Goal: Transaction & Acquisition: Purchase product/service

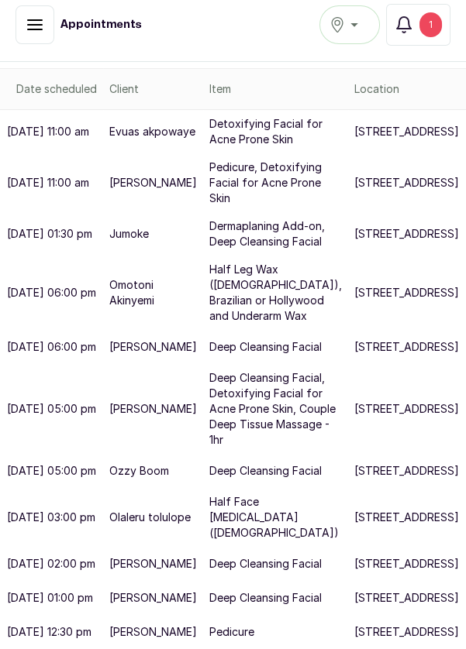
scroll to position [555, 0]
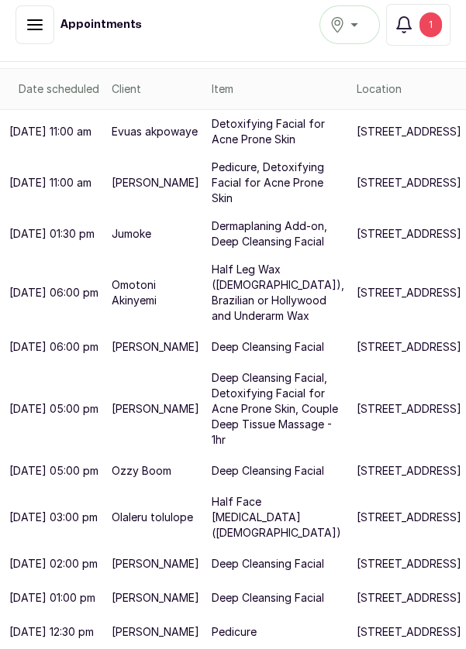
click at [357, 633] on p "[STREET_ADDRESS]" at bounding box center [409, 633] width 105 height 16
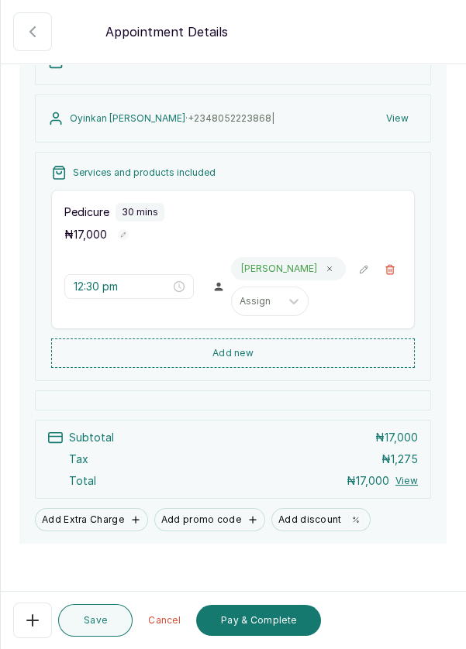
scroll to position [127, 0]
click at [89, 531] on button "Add Extra Charge" at bounding box center [91, 519] width 113 height 23
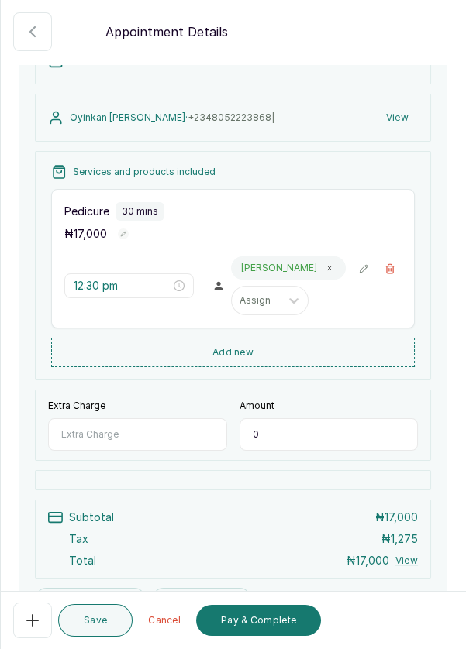
click at [126, 449] on input "Extra Charge" at bounding box center [137, 435] width 179 height 33
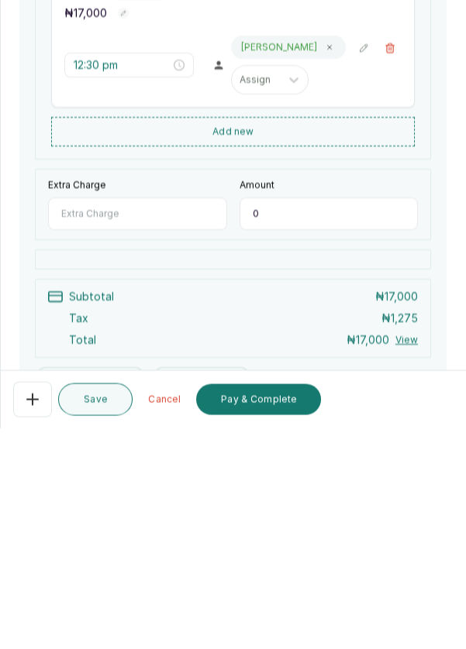
scroll to position [16, 0]
type input "P"
type input "Change of polish"
click at [269, 439] on input "0" at bounding box center [328, 435] width 179 height 33
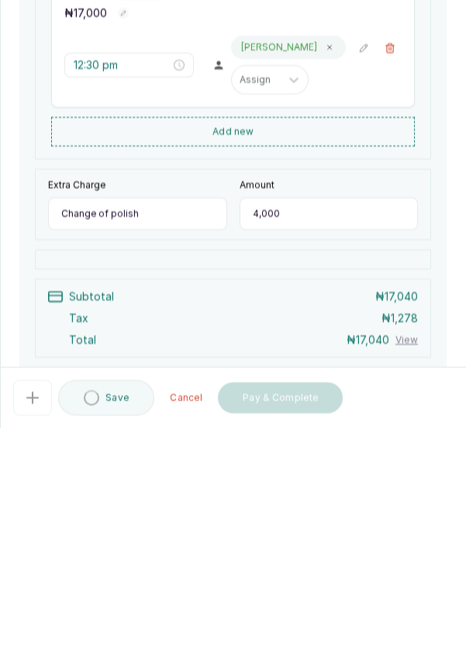
type input "4,000"
click at [150, 432] on input "Change of polish" at bounding box center [137, 435] width 179 height 33
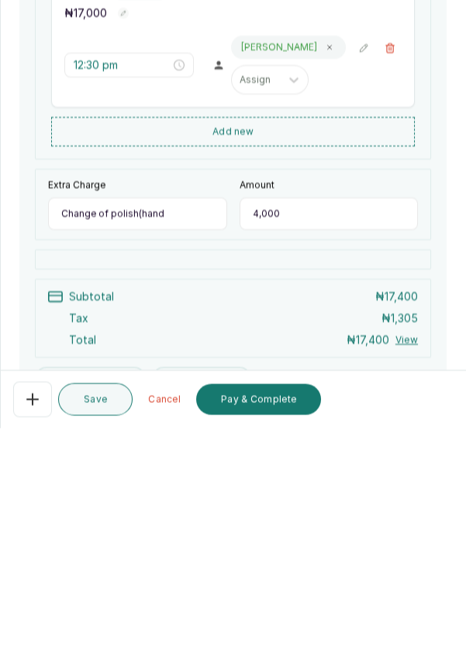
type input "Change of polish(hand)"
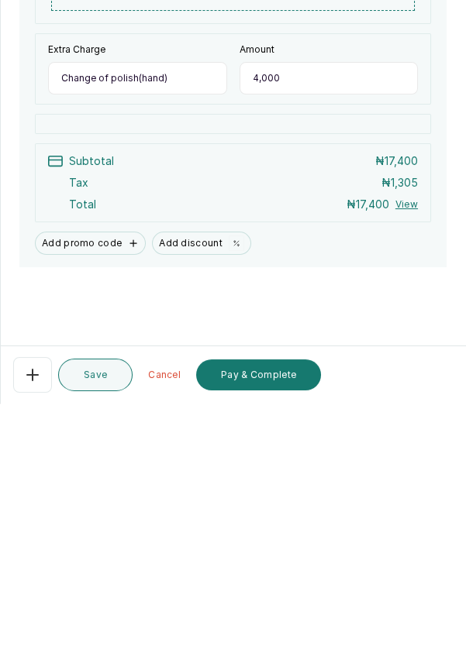
scroll to position [74, 0]
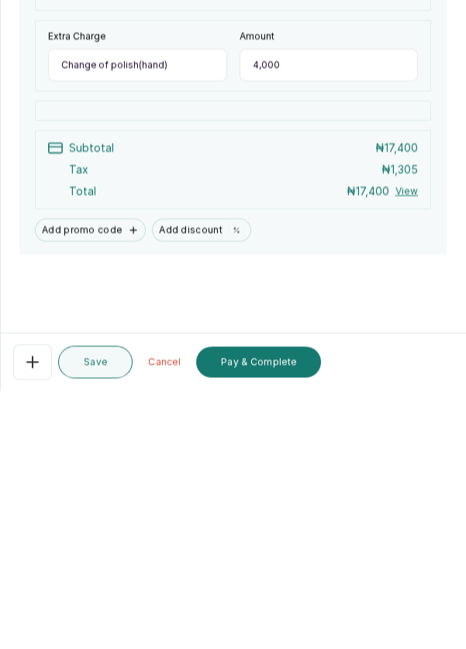
click at [265, 621] on button "Pay & Complete" at bounding box center [258, 620] width 125 height 31
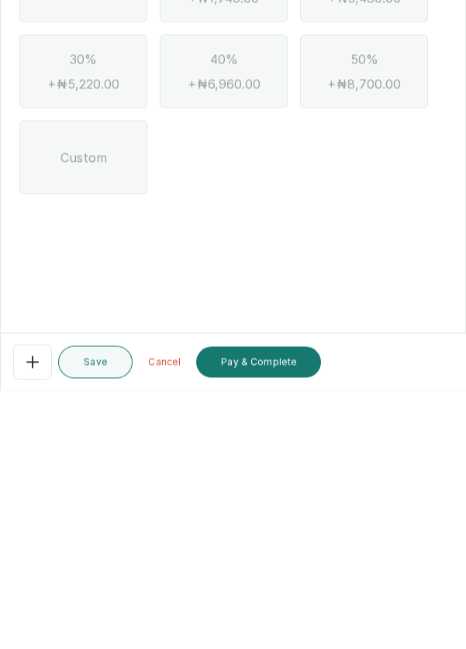
scroll to position [0, 0]
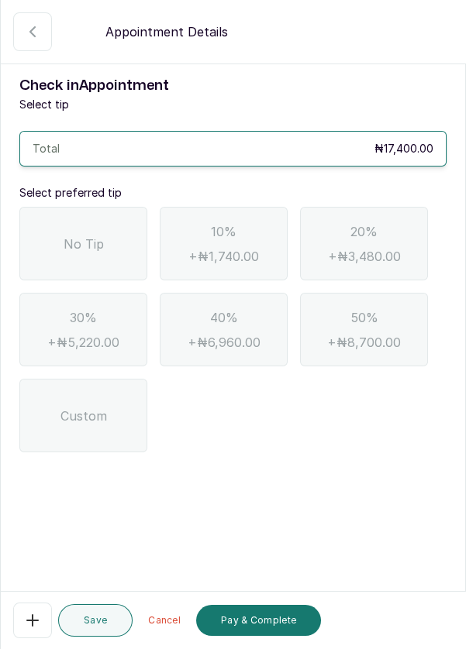
click at [92, 207] on div "No Tip" at bounding box center [83, 244] width 128 height 74
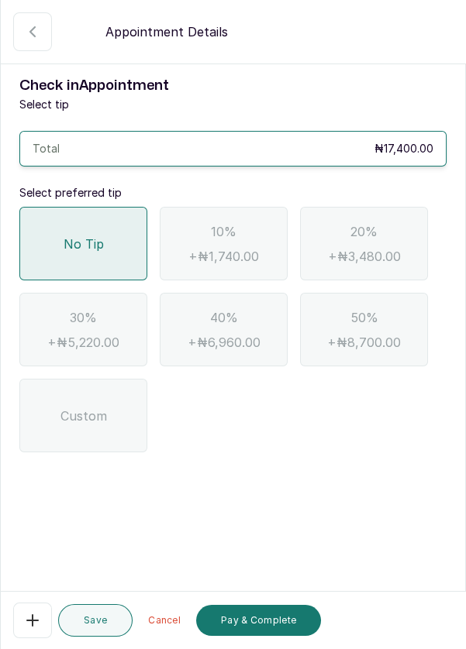
click at [278, 624] on button "Pay & Complete" at bounding box center [258, 620] width 125 height 31
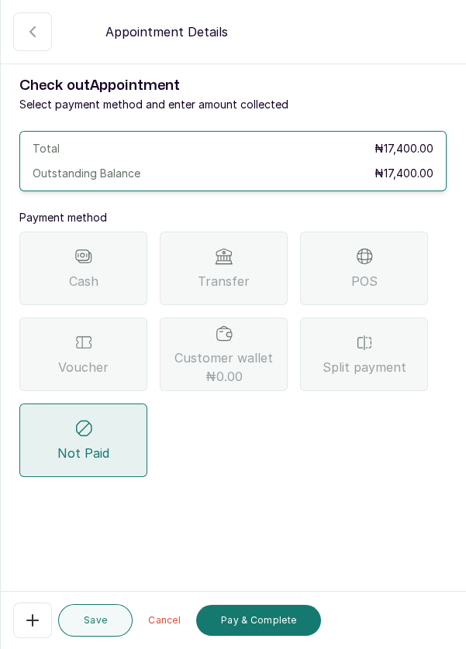
scroll to position [11, 0]
click at [32, 29] on icon "button" at bounding box center [32, 31] width 5 height 9
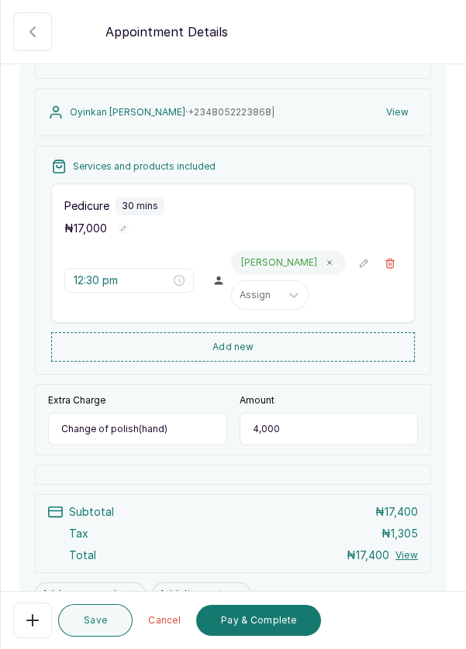
scroll to position [238, 0]
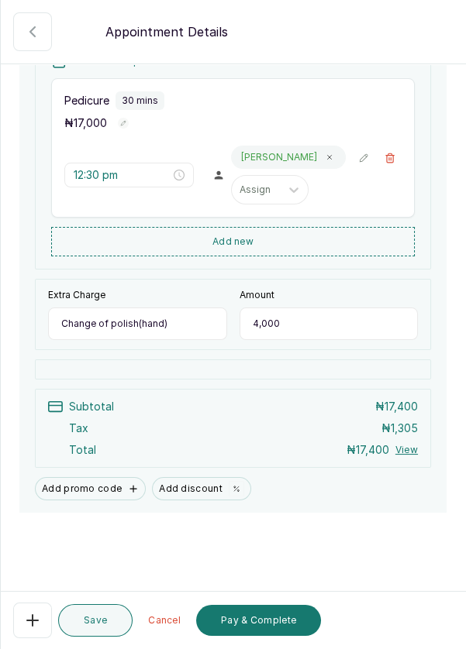
click at [281, 627] on button "Pay & Complete" at bounding box center [258, 620] width 125 height 31
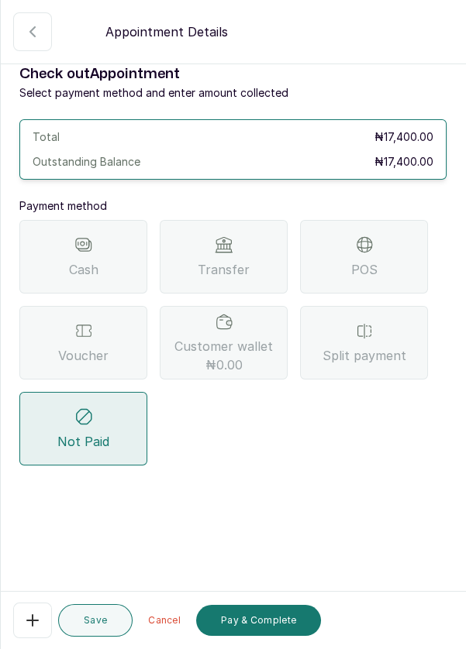
scroll to position [0, 0]
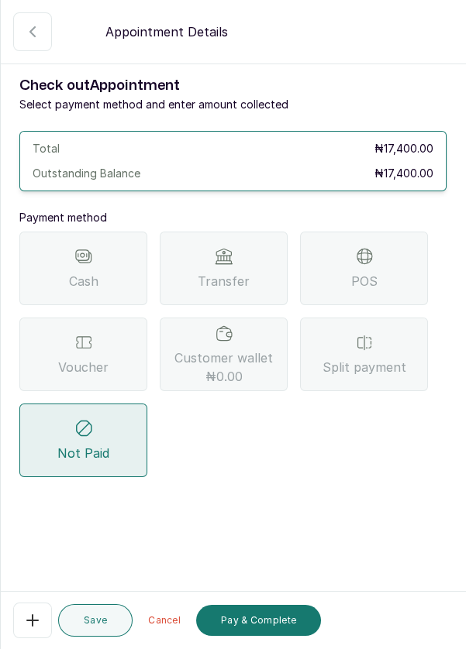
click at [401, 268] on div "POS" at bounding box center [364, 269] width 128 height 74
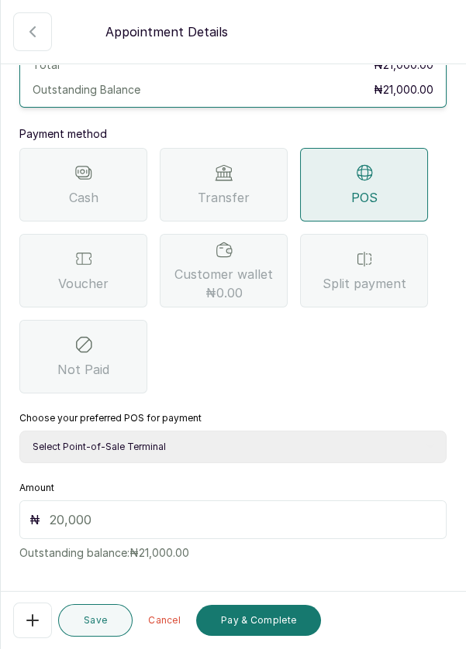
scroll to position [102, 0]
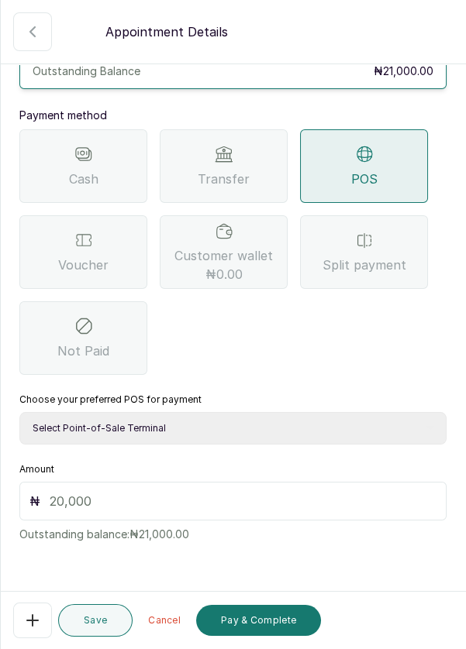
click at [237, 160] on div "Transfer" at bounding box center [224, 166] width 128 height 74
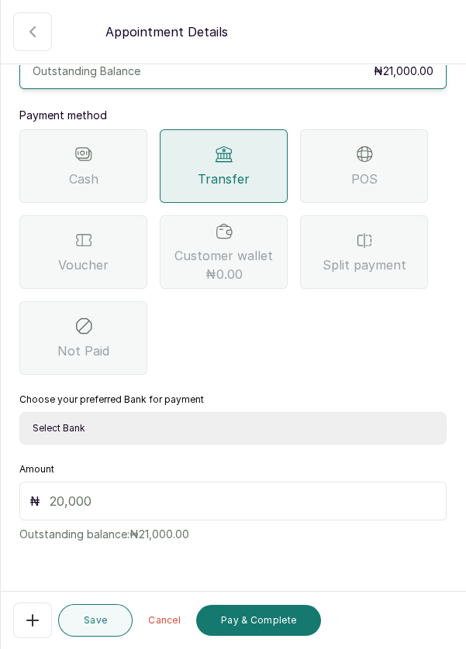
click at [152, 424] on select "Select Bank DERMASPACE ESTHETIC & WELLNESS CENT Sterling Bank DERMASPACEEST/DER…" at bounding box center [232, 428] width 427 height 33
select select "818ea5c0-5b47-4751-8f35-6fc14409c533"
click at [100, 501] on input "text" at bounding box center [243, 501] width 387 height 19
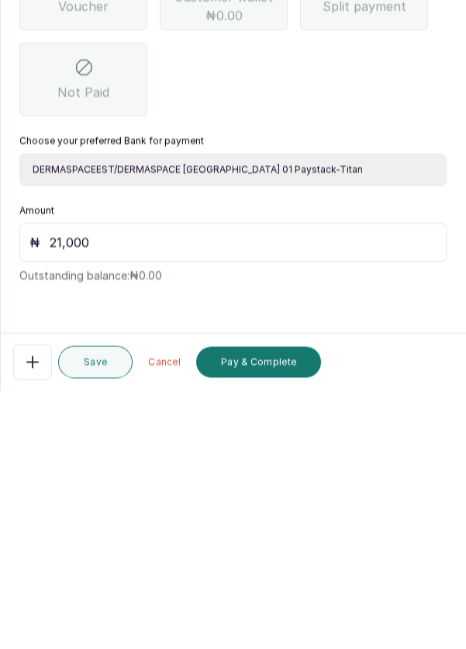
scroll to position [74, 0]
type input "21,000"
click at [281, 621] on button "Pay & Complete" at bounding box center [258, 620] width 125 height 31
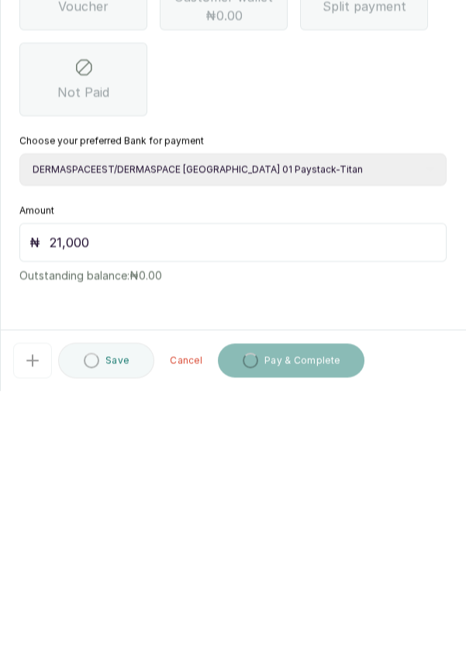
scroll to position [11, 0]
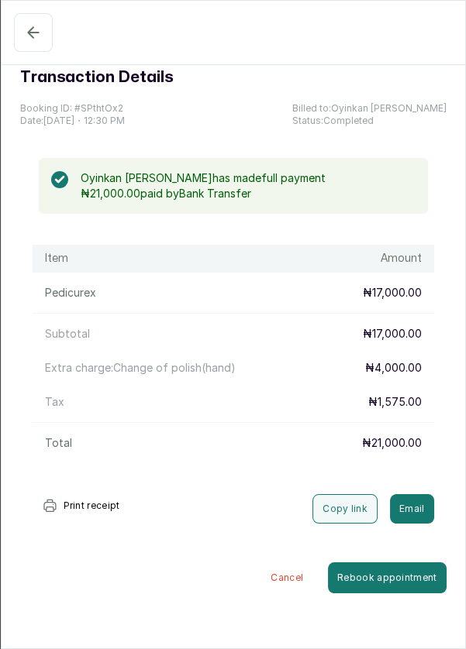
click at [19, 37] on button "Completed" at bounding box center [33, 32] width 39 height 39
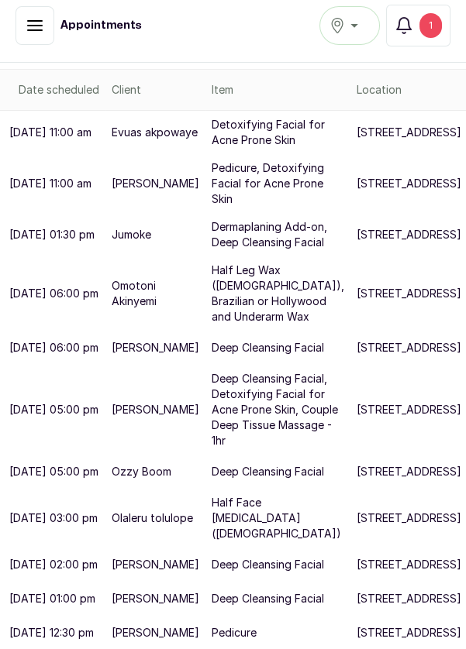
scroll to position [555, 0]
click at [357, 511] on p "237b Muri Okunola St" at bounding box center [409, 519] width 105 height 16
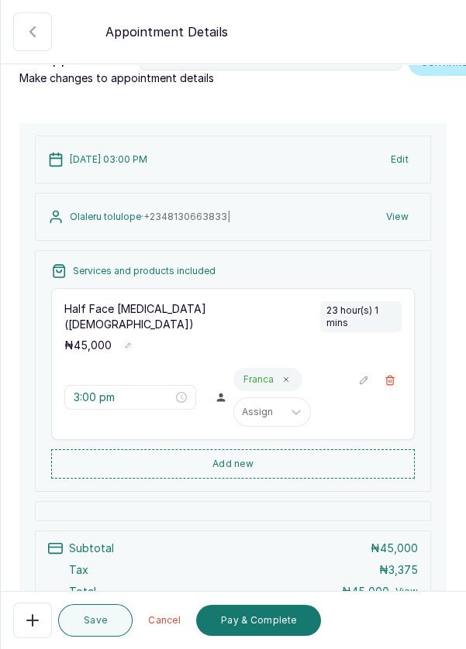
scroll to position [158, 0]
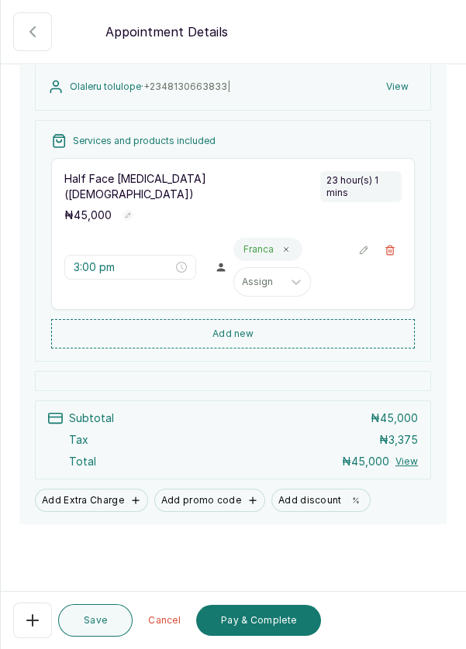
click at [271, 633] on button "Pay & Complete" at bounding box center [258, 620] width 125 height 31
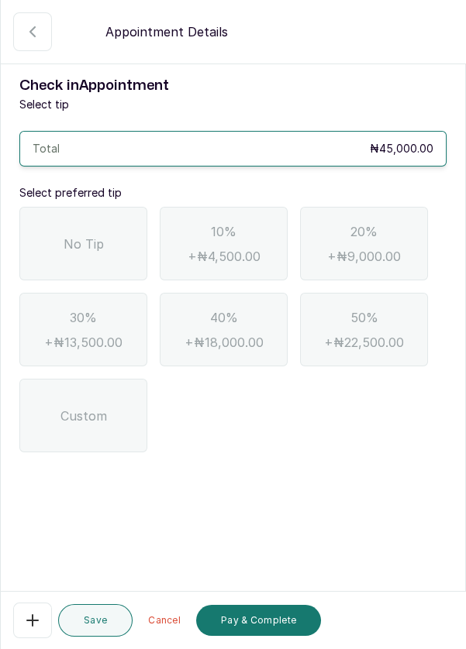
scroll to position [0, 0]
click at [81, 241] on span "No Tip" at bounding box center [84, 244] width 40 height 19
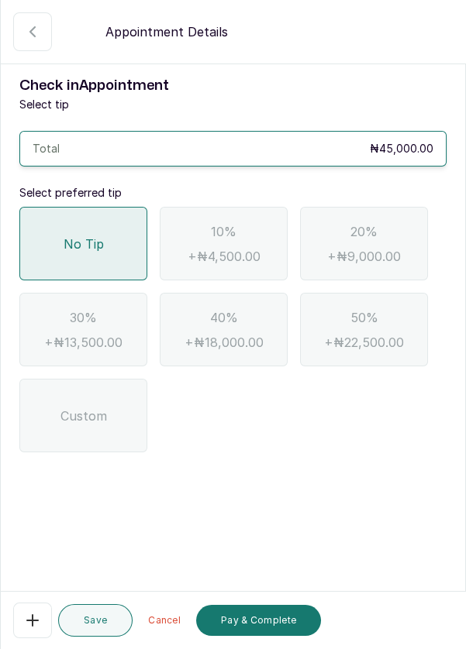
click at [277, 618] on button "Pay & Complete" at bounding box center [258, 620] width 125 height 31
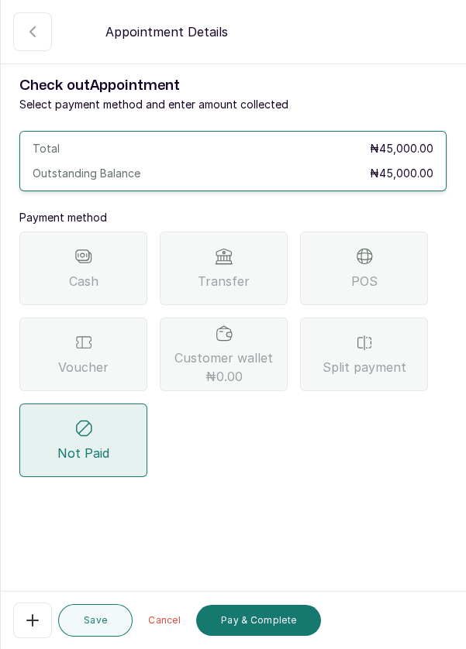
click at [234, 269] on div "Transfer" at bounding box center [224, 269] width 128 height 74
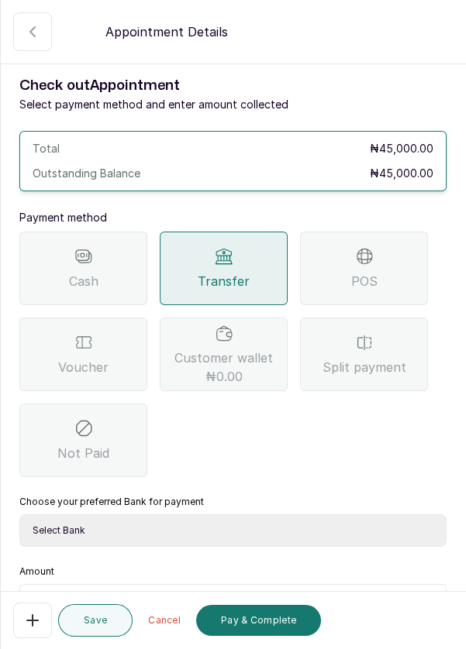
click at [275, 536] on select "Select Bank DERMASPACE ESTHETIC & WELLNESS CENT Sterling Bank DERMASPACEEST/DER…" at bounding box center [232, 531] width 427 height 33
select select "818ea5c0-5b47-4751-8f35-6fc14409c533"
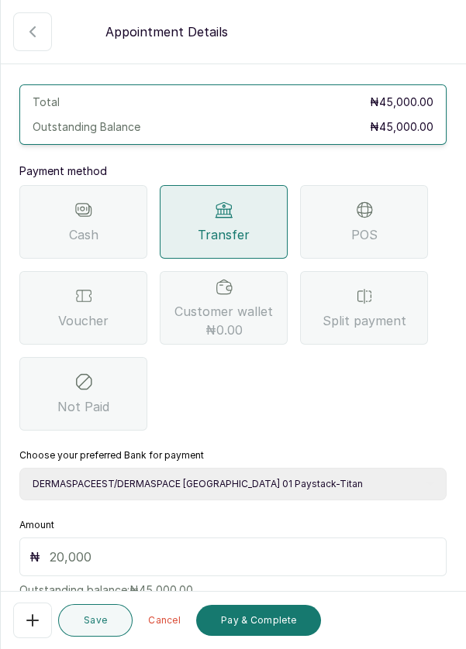
scroll to position [102, 0]
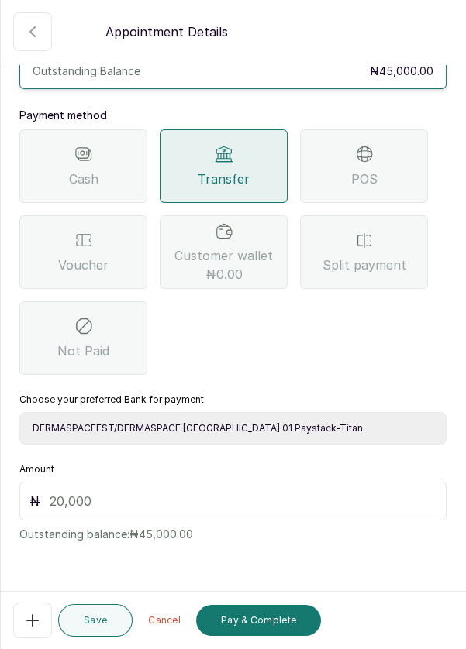
click at [110, 492] on input "text" at bounding box center [243, 501] width 387 height 19
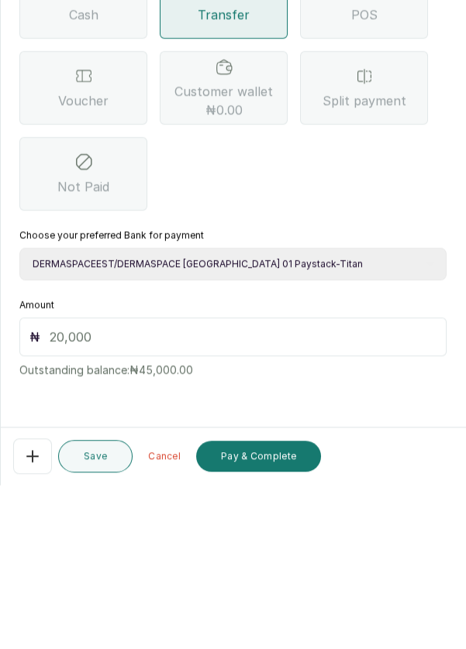
scroll to position [64, 0]
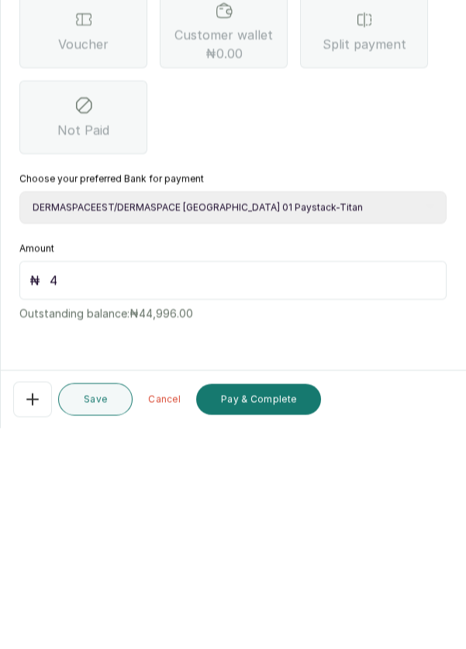
type input "45"
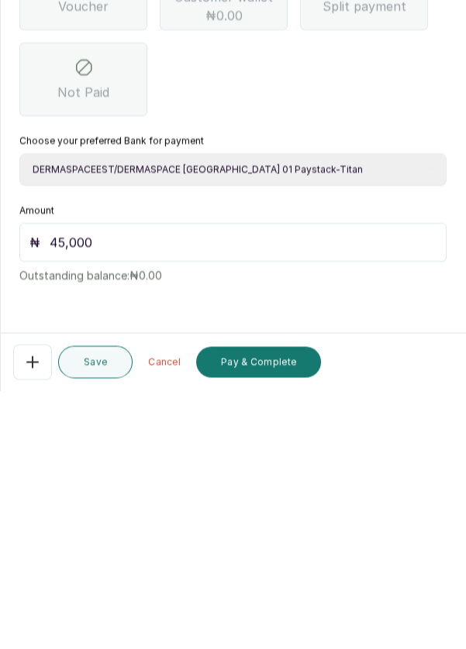
scroll to position [74, 0]
type input "45,000"
click at [278, 629] on button "Pay & Complete" at bounding box center [258, 620] width 125 height 31
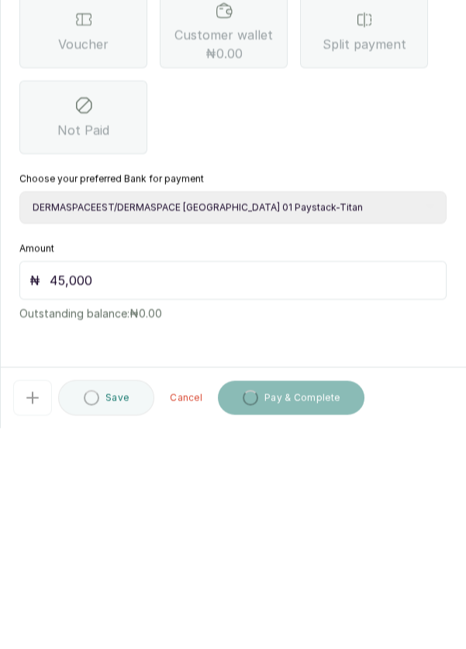
scroll to position [11, 0]
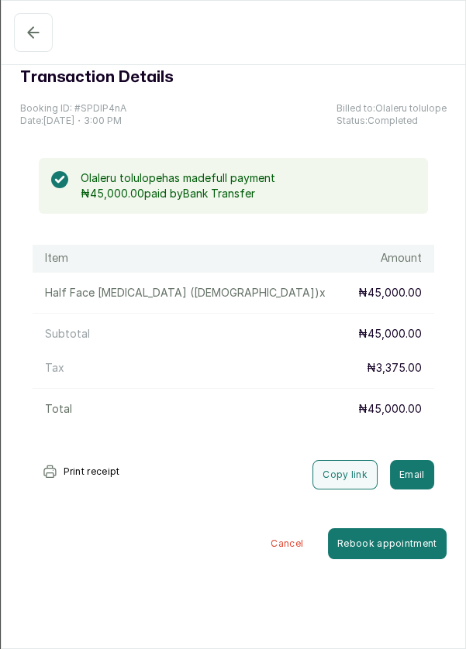
click at [35, 26] on icon "button" at bounding box center [33, 32] width 19 height 19
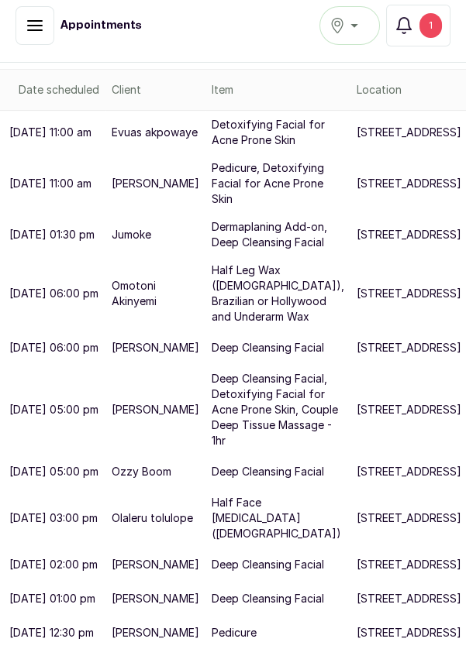
scroll to position [0, 0]
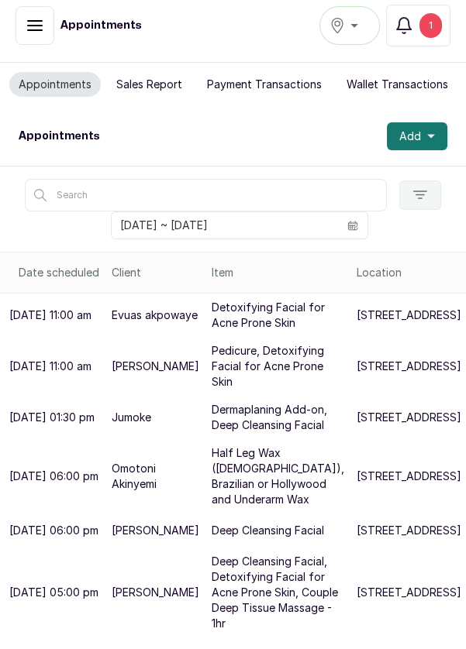
click at [438, 16] on div "1" at bounding box center [430, 25] width 22 height 25
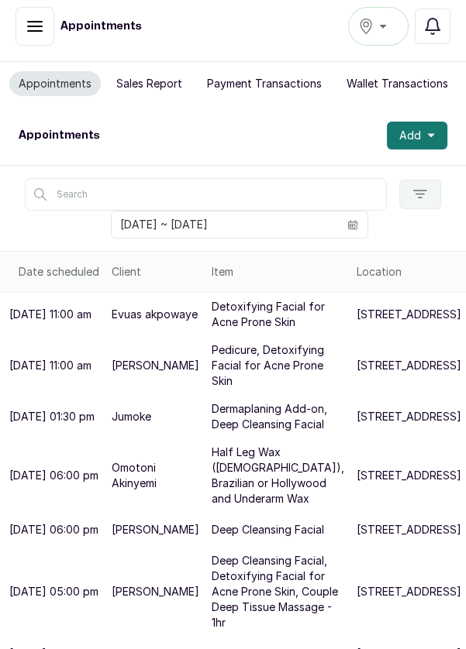
click at [435, 23] on icon "button" at bounding box center [432, 26] width 19 height 19
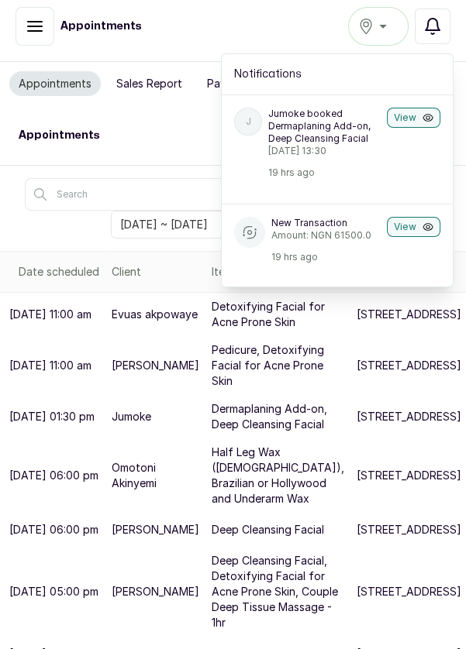
click at [373, 150] on p "Thursday, 21 August 2025, 13:30" at bounding box center [324, 151] width 112 height 12
click at [422, 116] on button "View" at bounding box center [413, 118] width 53 height 20
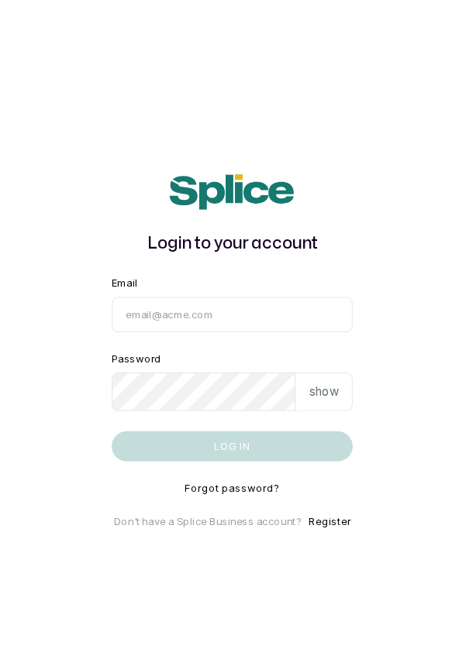
click at [220, 307] on input "Email" at bounding box center [233, 290] width 223 height 33
type input "info@dermaspaceng.com"
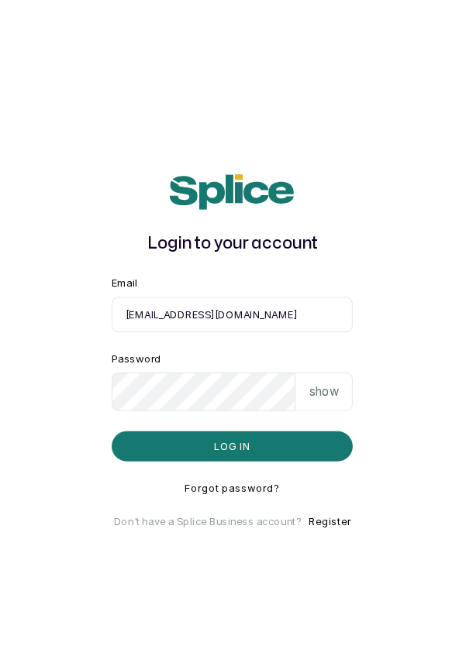
click at [122, 398] on button "Log in" at bounding box center [233, 412] width 223 height 28
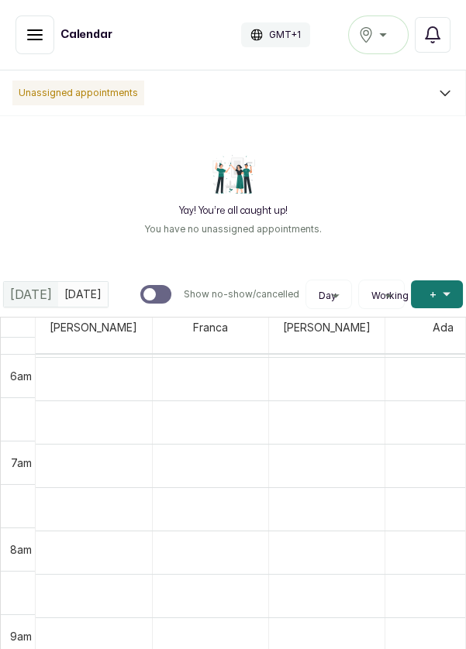
scroll to position [605, 0]
click at [29, 34] on icon "button" at bounding box center [35, 34] width 14 height 9
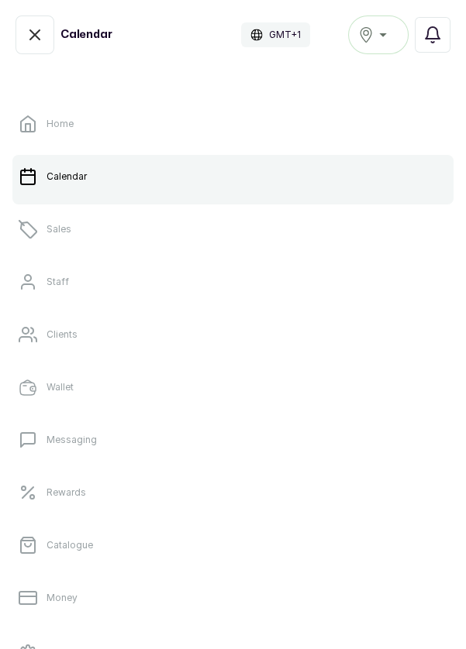
click at [84, 231] on link "Sales" at bounding box center [232, 229] width 441 height 43
